Goal: Transaction & Acquisition: Purchase product/service

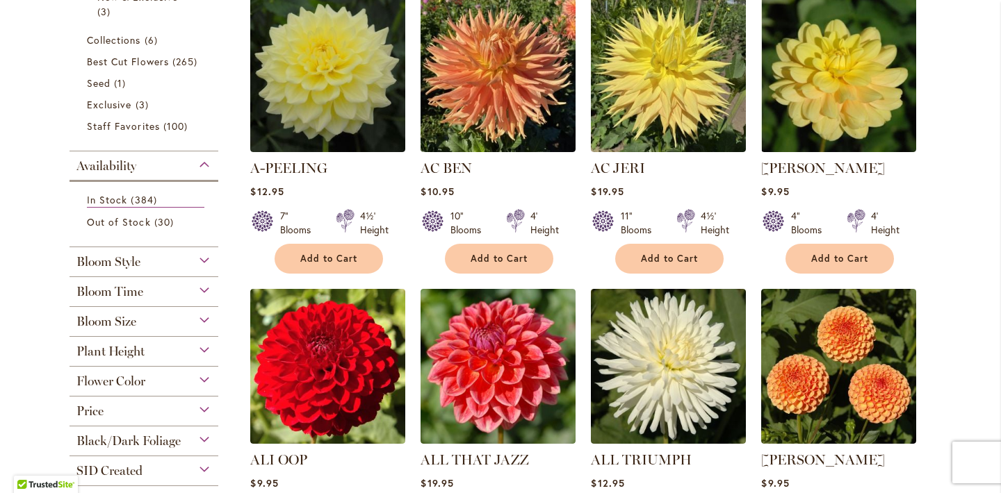
scroll to position [396, 0]
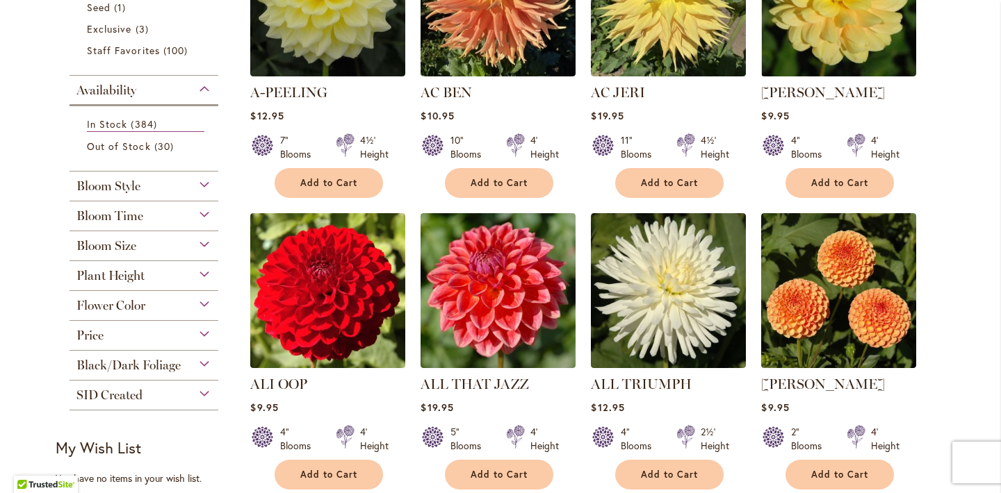
click at [208, 184] on div "Bloom Style" at bounding box center [143, 183] width 149 height 22
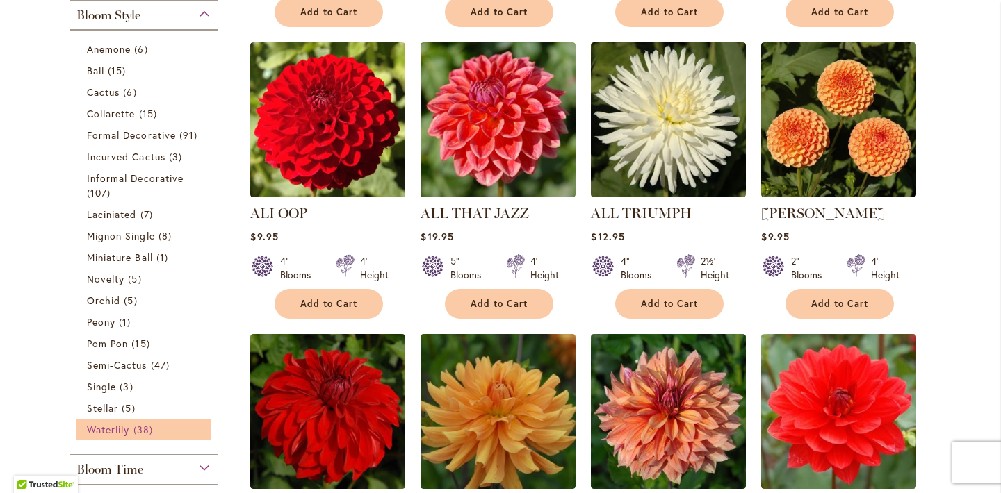
click at [136, 425] on span "38 items" at bounding box center [144, 430] width 23 height 15
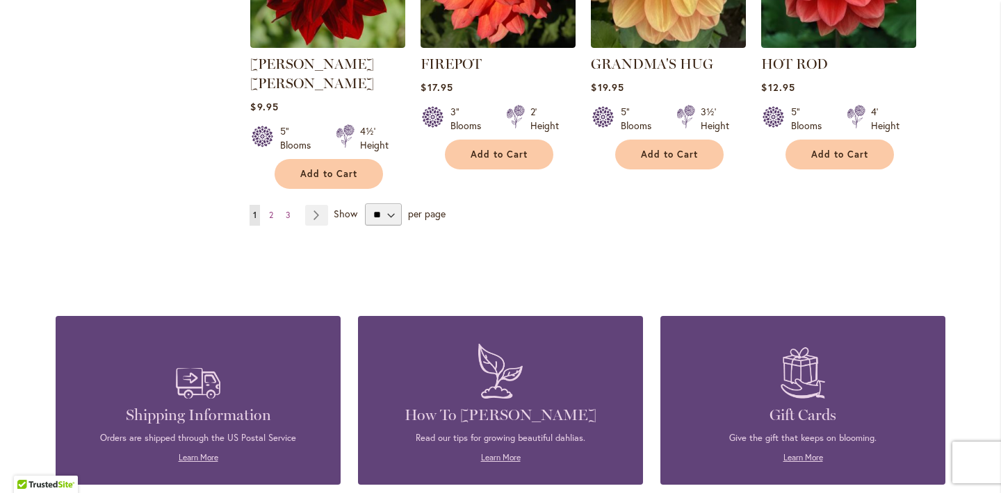
scroll to position [1343, 0]
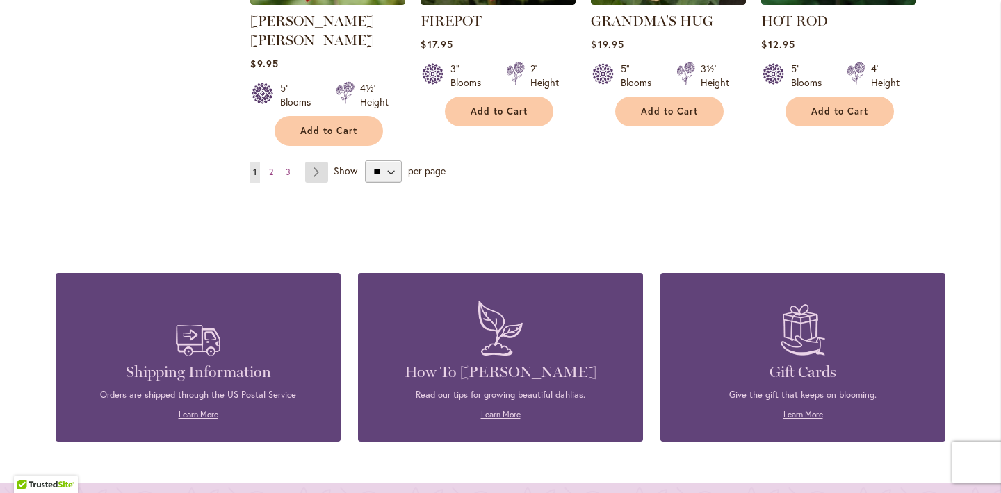
click at [320, 162] on link "Page Next" at bounding box center [316, 172] width 23 height 21
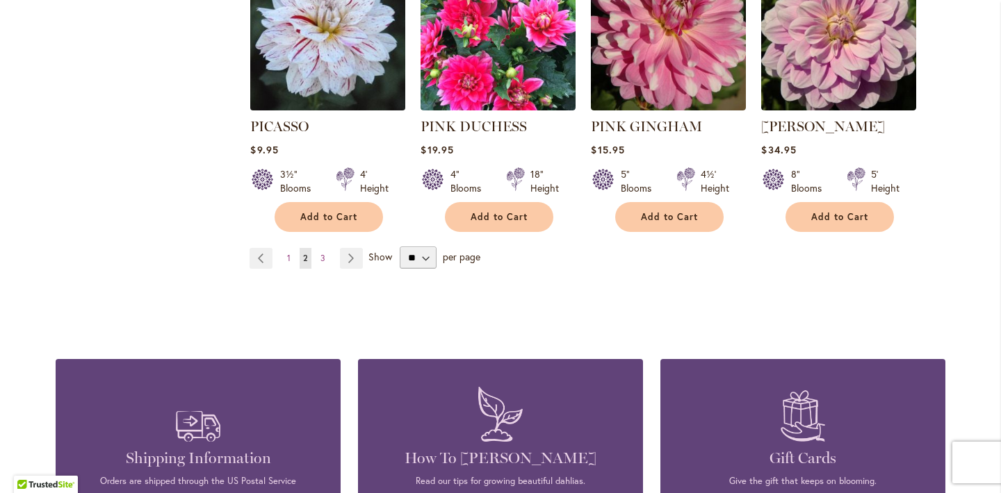
scroll to position [1362, 0]
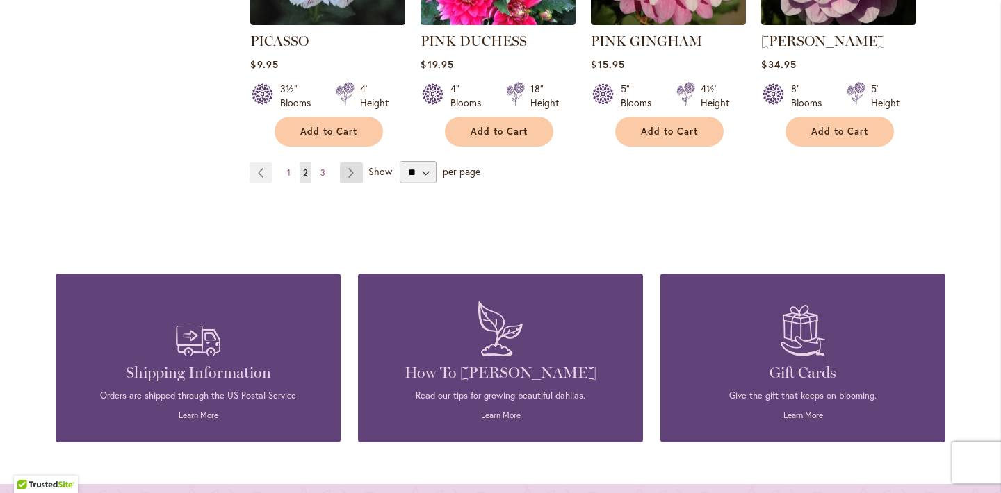
click at [351, 163] on link "Page Next" at bounding box center [351, 173] width 23 height 21
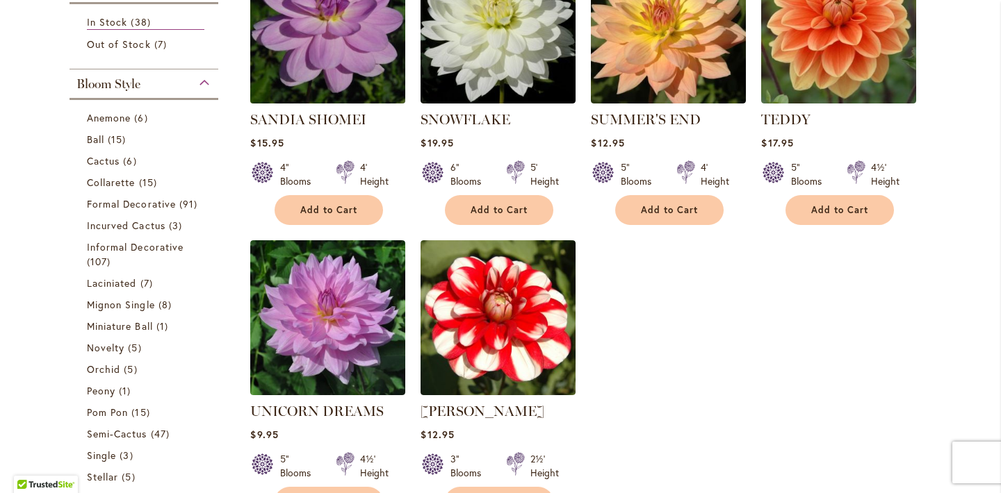
scroll to position [454, 0]
